Goal: Task Accomplishment & Management: Complete application form

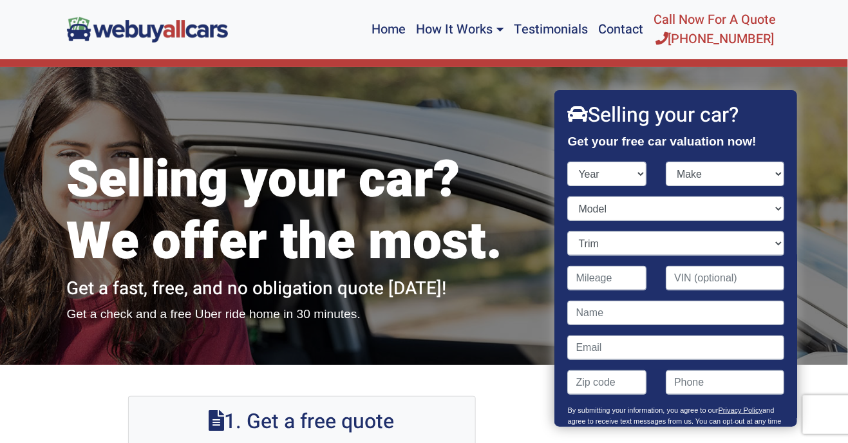
select select "2015"
click at [568, 162] on select "Year [DATE] 2024 2023 2022 2021 2020 2019 2018 2017 2016 2015 2014 2013 2012 20…" at bounding box center [607, 174] width 79 height 24
click at [722, 177] on select "Make" at bounding box center [725, 174] width 119 height 24
click at [770, 170] on select "Make" at bounding box center [725, 174] width 119 height 24
click at [765, 170] on select "Make Acura Alfa Romeo Aston [PERSON_NAME] Audi Bentley BMW Buick Cadillac Chevr…" at bounding box center [725, 174] width 119 height 24
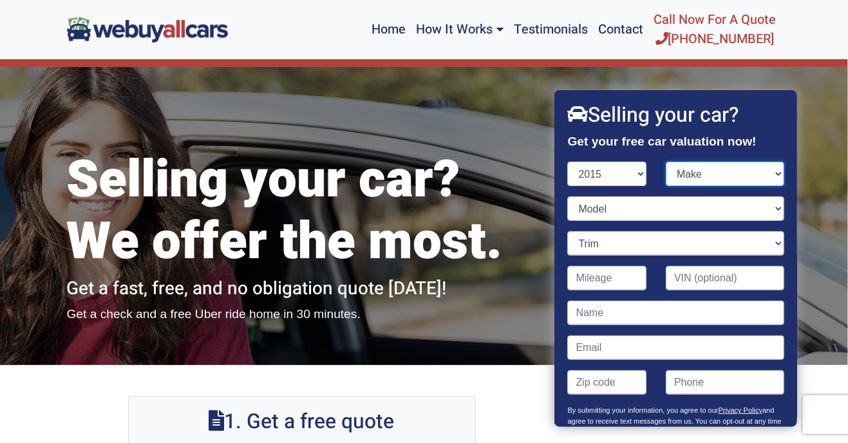
select select "Dodge"
click at [666, 162] on select "Make Acura Alfa Romeo Aston [PERSON_NAME] Audi Bentley BMW Buick Cadillac Chevr…" at bounding box center [725, 174] width 119 height 24
click at [727, 216] on select "Model" at bounding box center [676, 208] width 216 height 24
select select "[GEOGRAPHIC_DATA]"
click at [568, 196] on select "Model Challenger Charger Dart Durango Grand Caravan Journey Viper" at bounding box center [676, 208] width 216 height 24
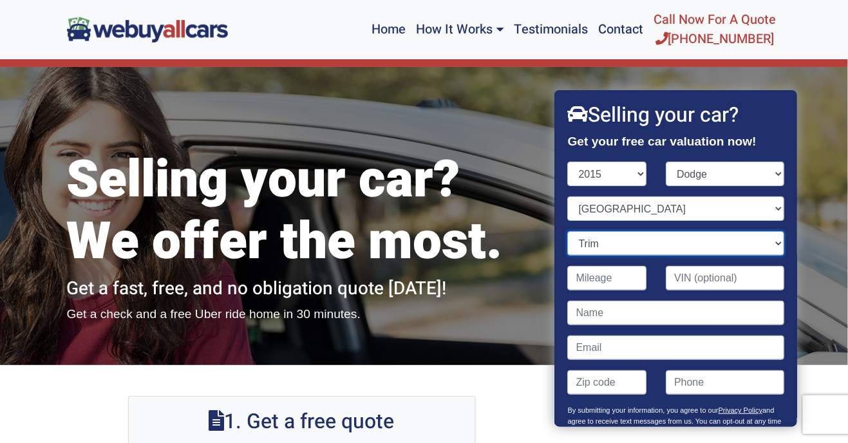
click at [711, 247] on select "Trim Citadel 4dr SUV (3.6L 6cyl) Citadel 4dr SUV AWD (3.6L 6cyl) Limited 4dr SU…" at bounding box center [676, 243] width 216 height 24
select select "Limited 4dr SUV (3.6L 6cyl)"
click at [568, 231] on select "Trim Citadel 4dr SUV (3.6L 6cyl) Citadel 4dr SUV AWD (3.6L 6cyl) Limited 4dr SU…" at bounding box center [676, 243] width 216 height 24
click at [623, 282] on input "Contact form" at bounding box center [607, 278] width 79 height 24
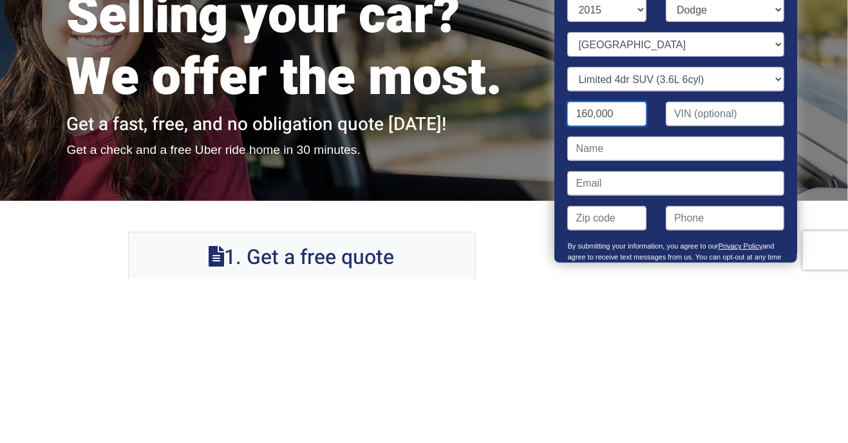
type input "160,000"
click at [738, 316] on input "Contact form" at bounding box center [676, 313] width 216 height 24
type input "[PERSON_NAME]"
click at [644, 345] on input "Contact form" at bounding box center [676, 348] width 216 height 24
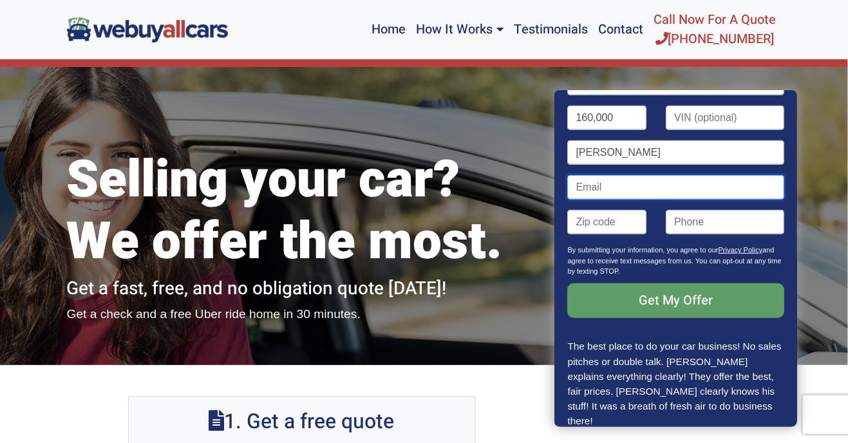
scroll to position [164, 0]
